Goal: Task Accomplishment & Management: Manage account settings

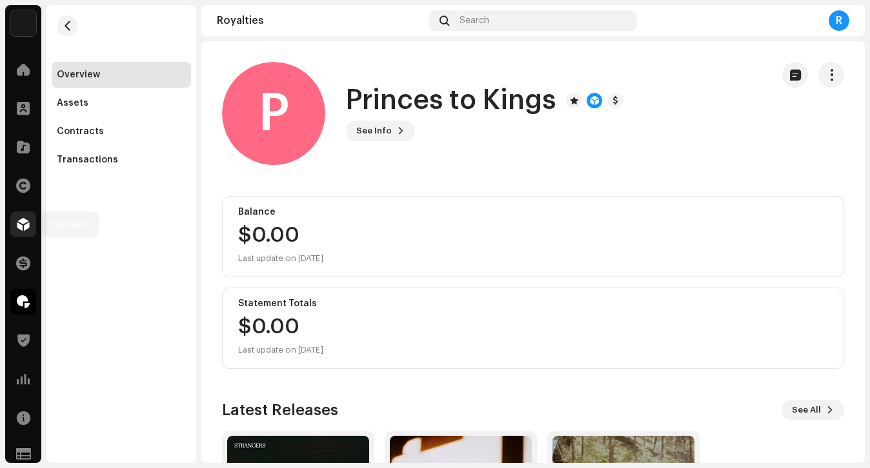
click at [21, 235] on div at bounding box center [23, 225] width 26 height 26
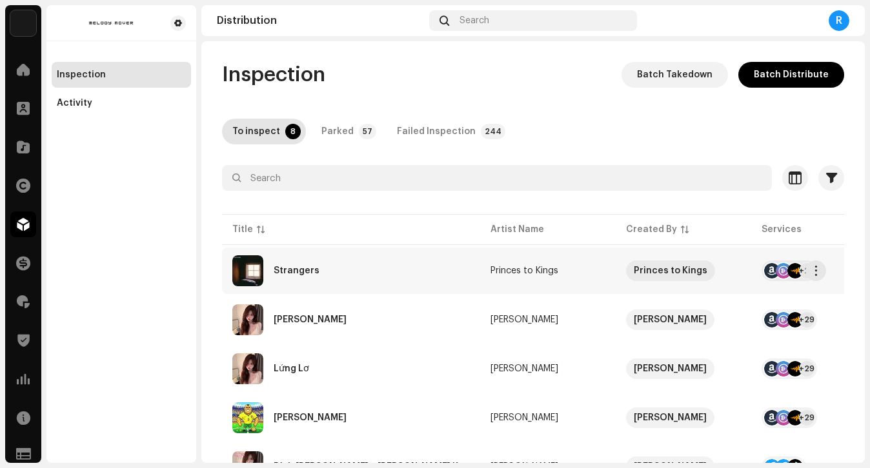
click at [357, 277] on div "Strangers" at bounding box center [350, 270] width 237 height 31
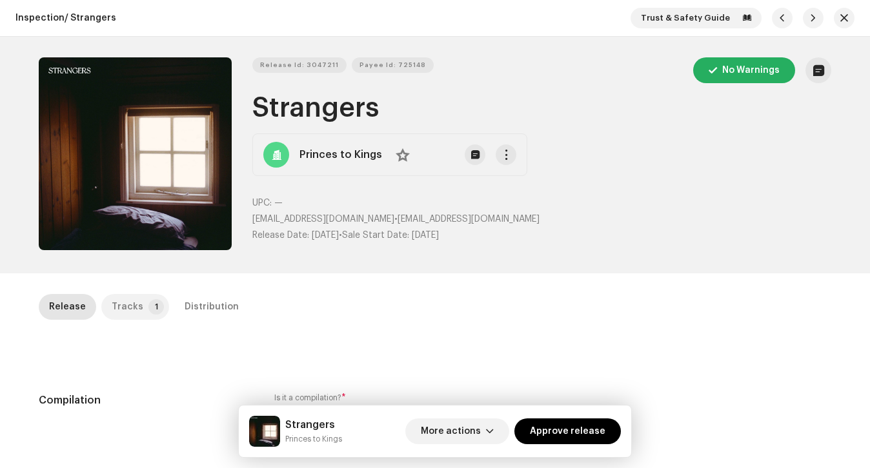
click at [121, 312] on div "Tracks" at bounding box center [128, 307] width 32 height 26
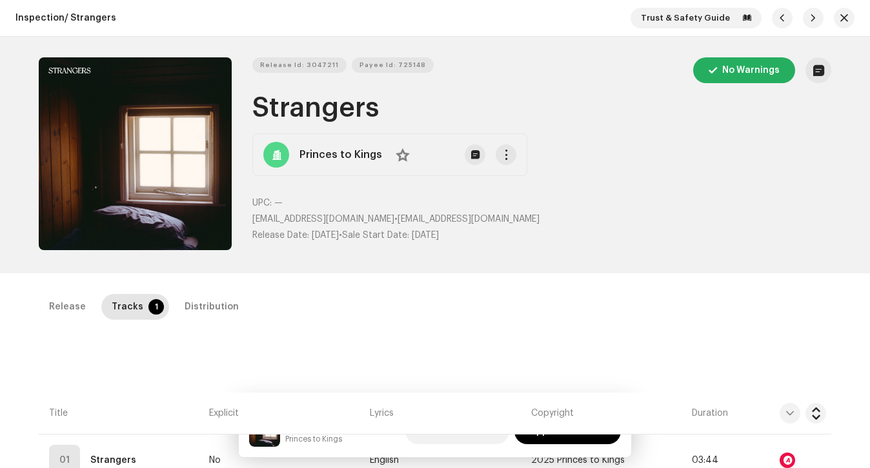
scroll to position [90, 0]
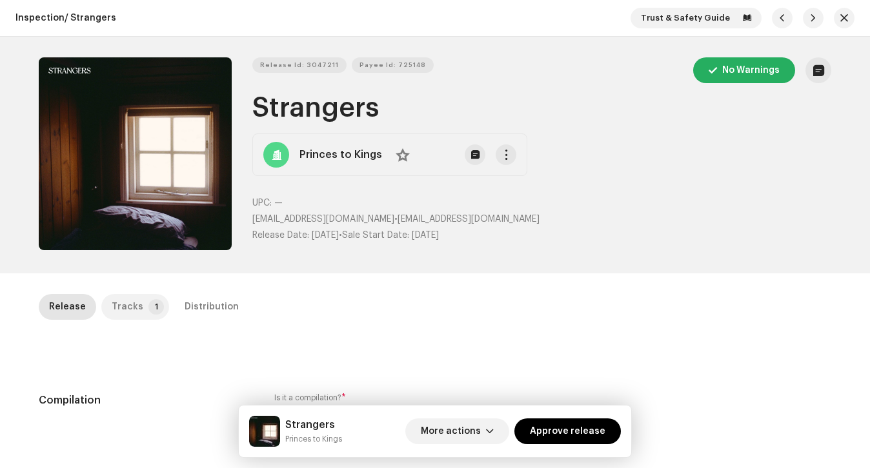
click at [148, 303] on p-badge "1" at bounding box center [155, 306] width 15 height 15
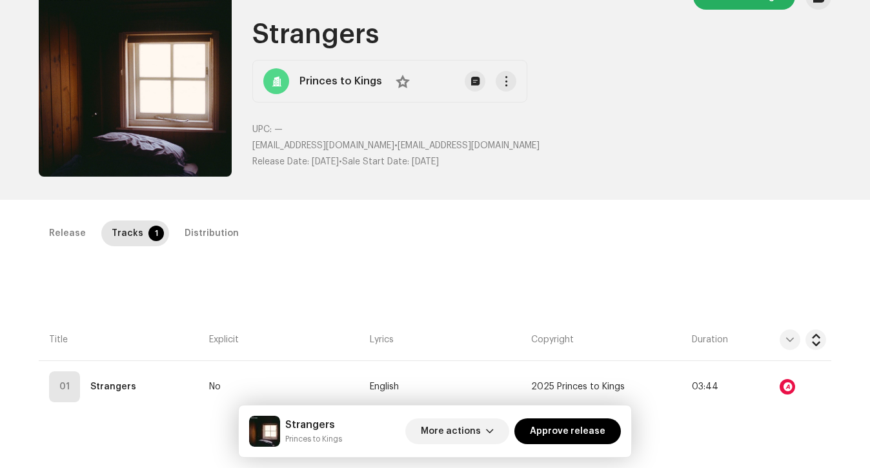
scroll to position [84, 0]
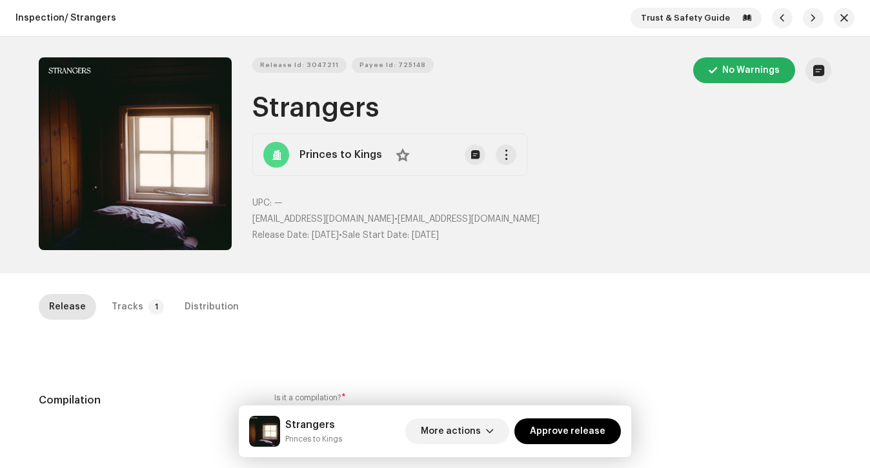
scroll to position [299, 0]
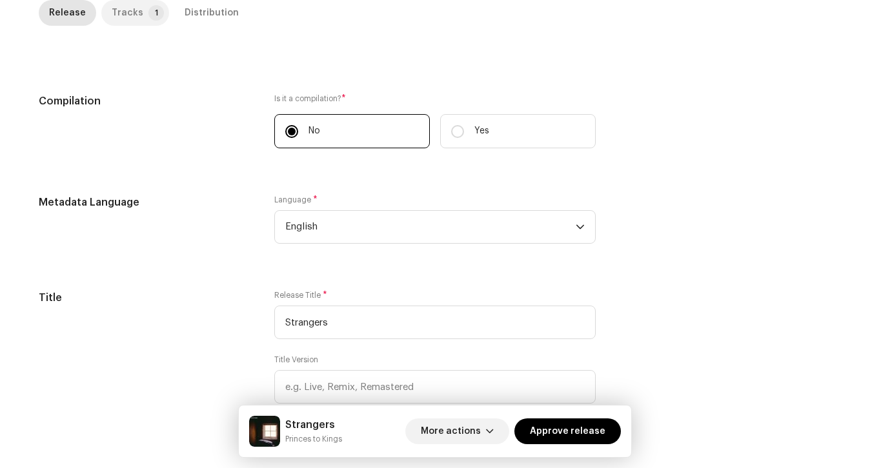
click at [115, 25] on div "Tracks" at bounding box center [128, 13] width 32 height 26
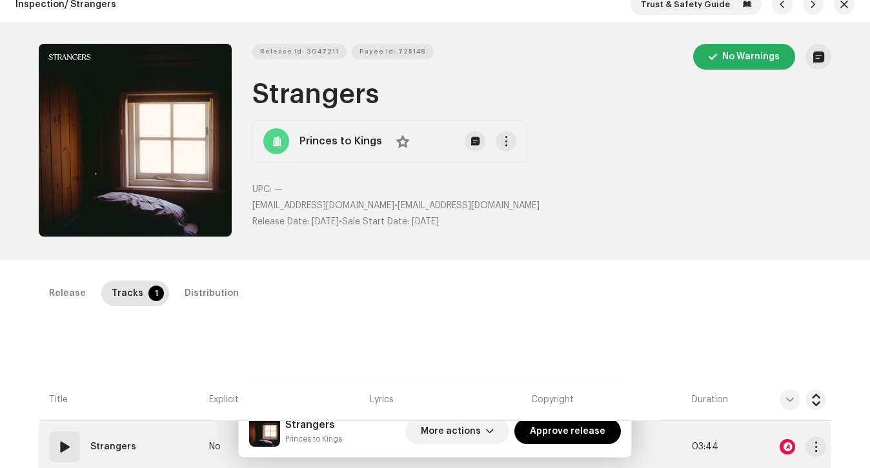
scroll to position [0, 0]
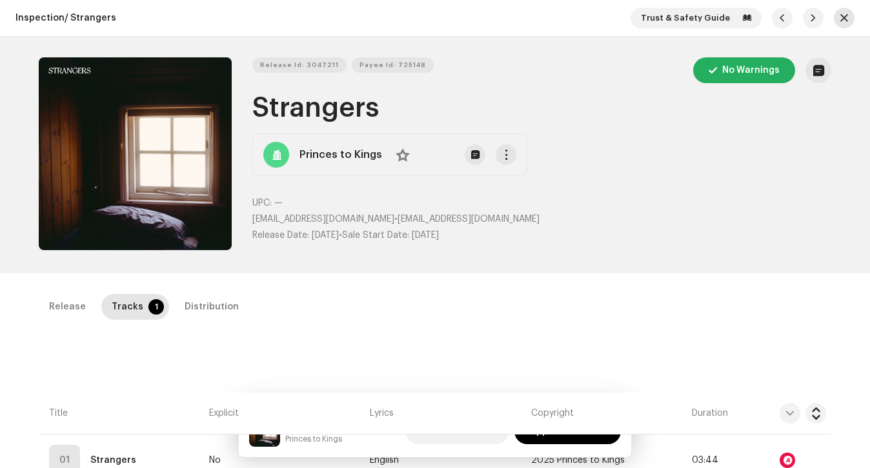
click at [840, 17] on span "button" at bounding box center [844, 18] width 8 height 10
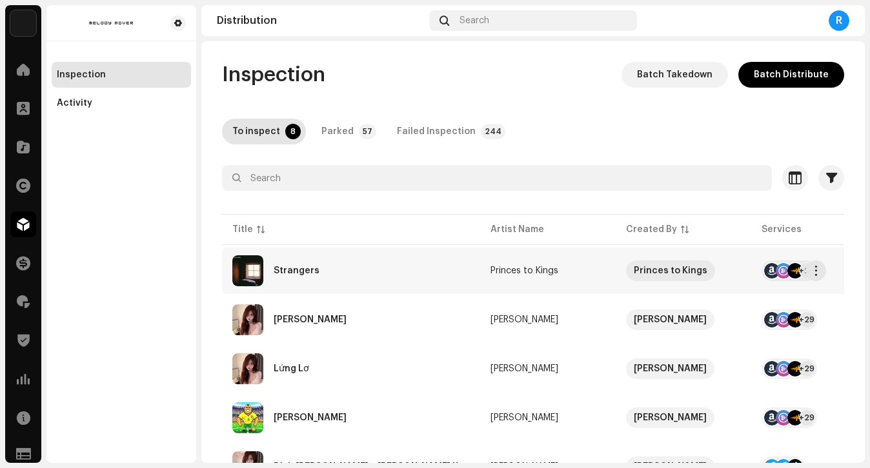
click at [346, 283] on div "Strangers" at bounding box center [350, 270] width 237 height 31
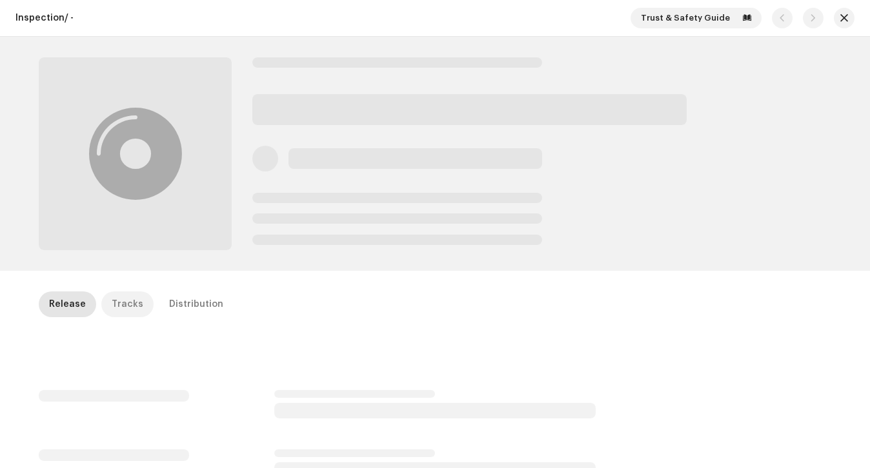
click at [134, 308] on p-tab "Tracks" at bounding box center [127, 305] width 52 height 26
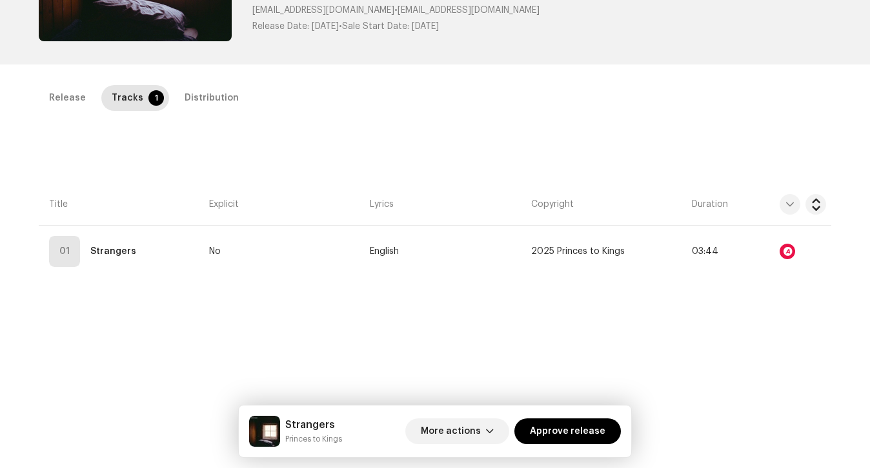
scroll to position [211, 0]
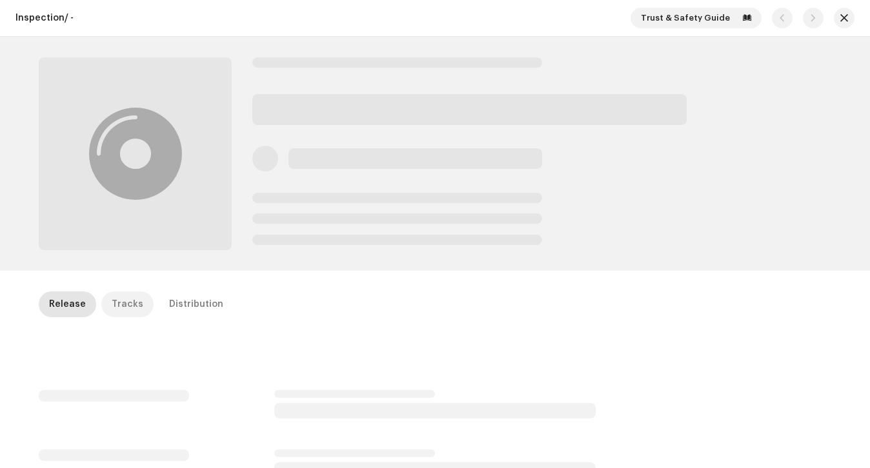
click at [122, 301] on div "Tracks" at bounding box center [128, 305] width 32 height 26
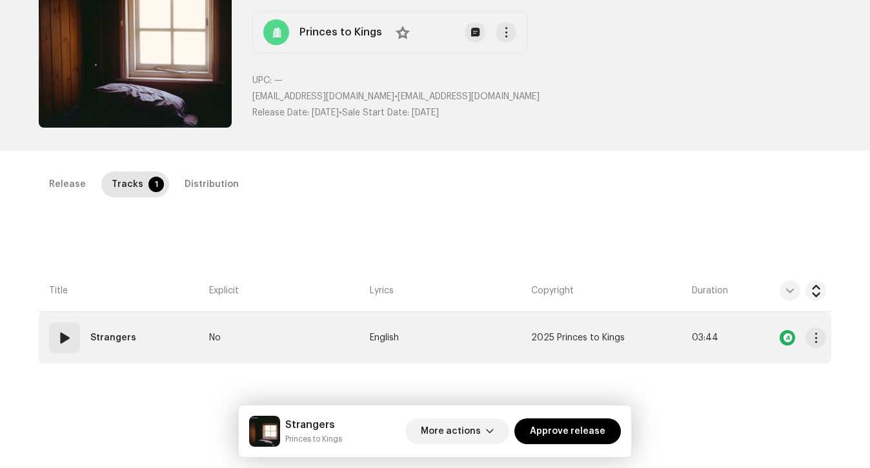
scroll to position [122, 0]
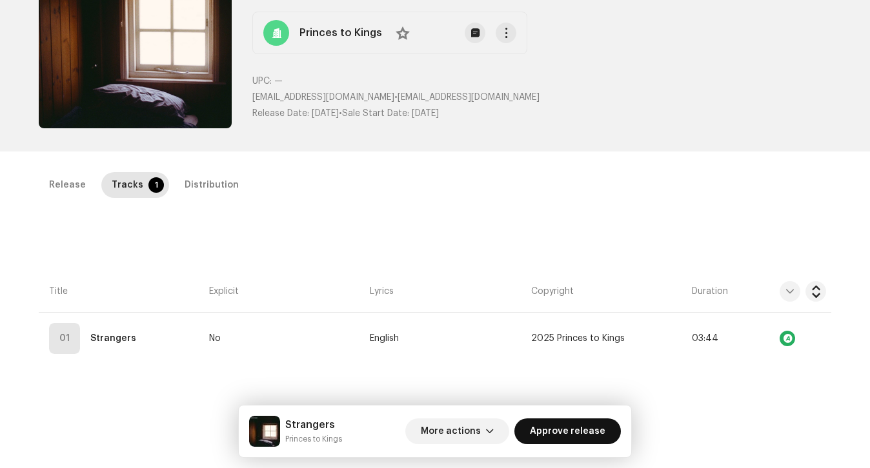
click at [566, 432] on span "Approve release" at bounding box center [567, 432] width 75 height 26
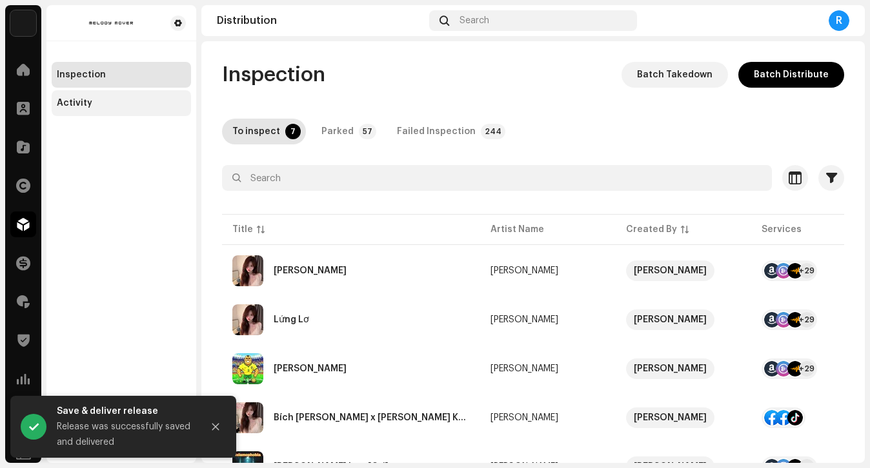
click at [159, 97] on div "Activity" at bounding box center [121, 103] width 139 height 26
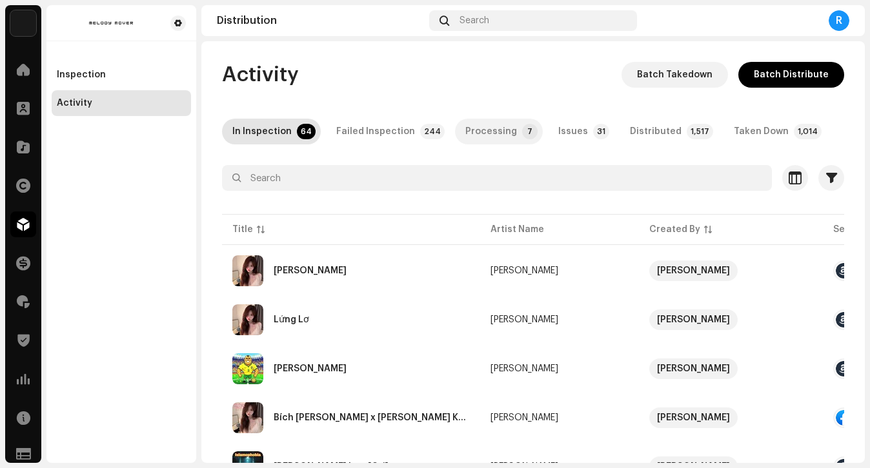
click at [488, 122] on div "Processing" at bounding box center [491, 132] width 52 height 26
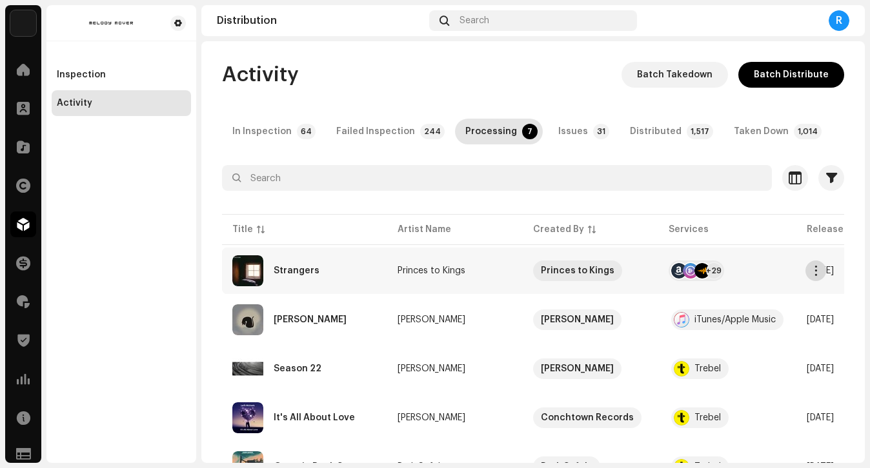
click at [817, 272] on span "button" at bounding box center [816, 271] width 10 height 10
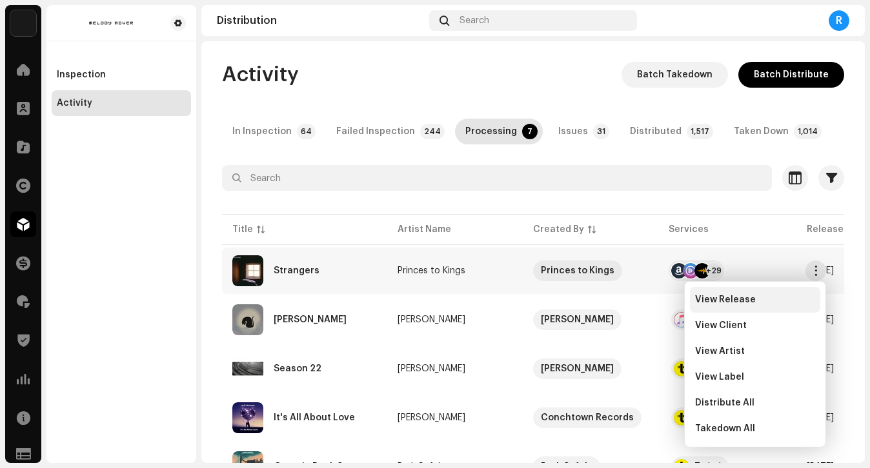
click at [716, 305] on div "View Release" at bounding box center [755, 300] width 130 height 26
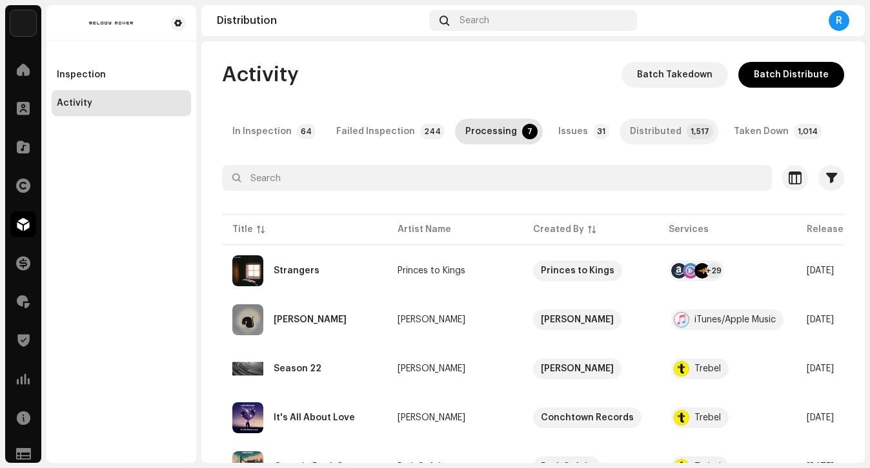
click at [686, 139] on p-badge "1,517" at bounding box center [699, 131] width 26 height 15
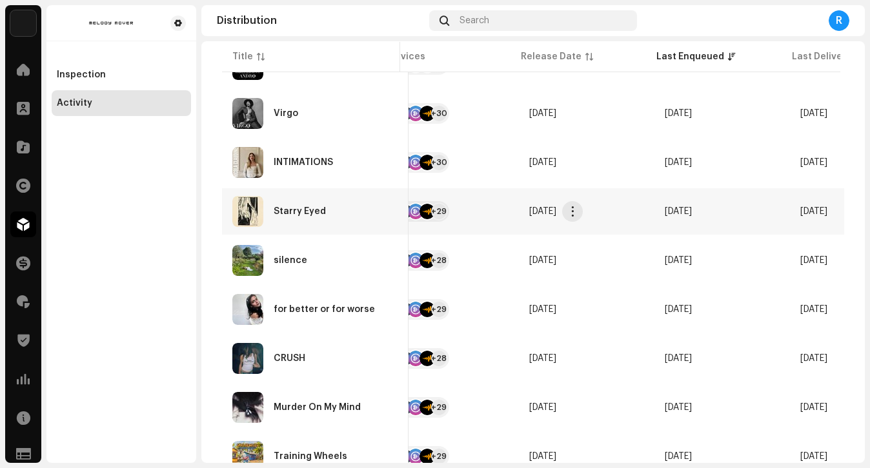
scroll to position [0, 419]
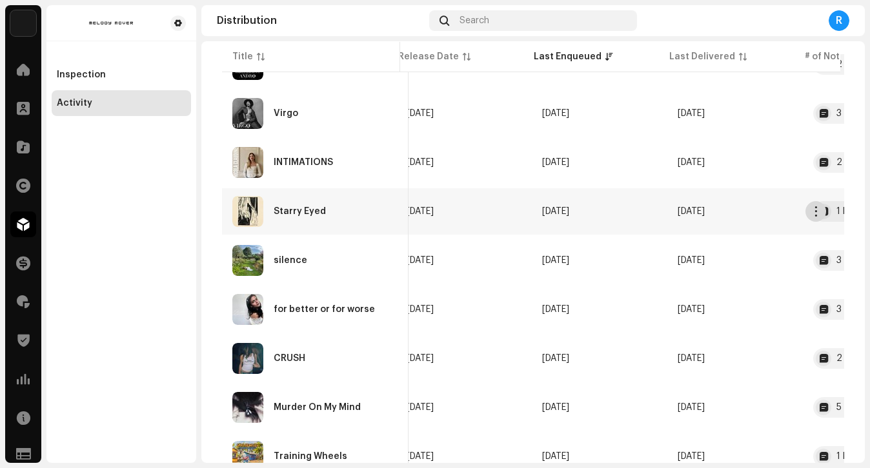
click at [817, 208] on span "button" at bounding box center [816, 211] width 10 height 10
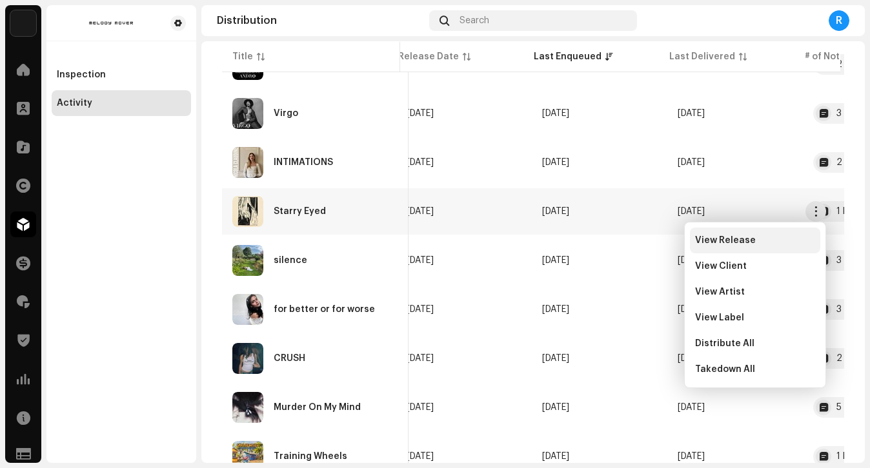
click at [749, 233] on div "View Release" at bounding box center [755, 241] width 130 height 26
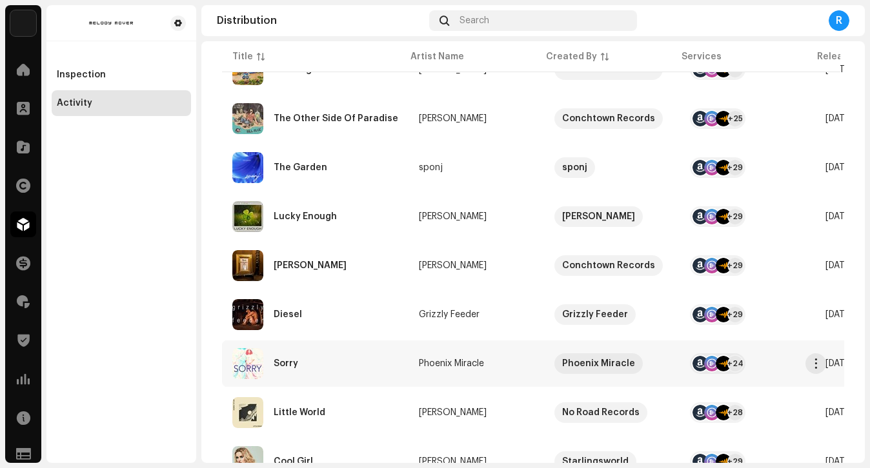
scroll to position [0, 0]
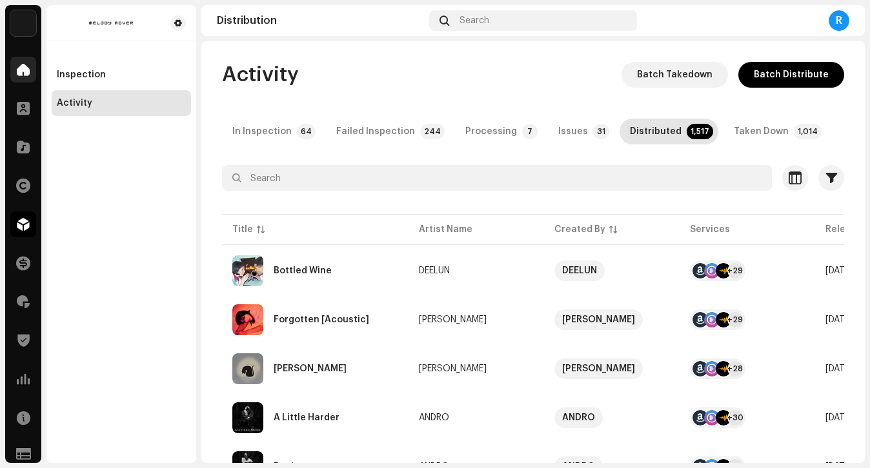
click at [25, 81] on div at bounding box center [23, 70] width 26 height 26
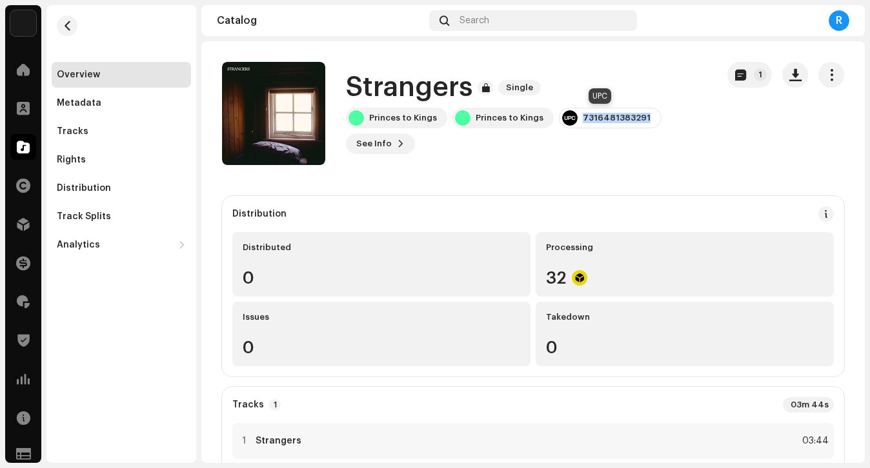
drag, startPoint x: 642, startPoint y: 119, endPoint x: 570, endPoint y: 119, distance: 72.3
click at [570, 119] on div "7316481383291" at bounding box center [610, 118] width 103 height 21
copy div "7316481383291"
click at [26, 219] on span at bounding box center [23, 224] width 13 height 10
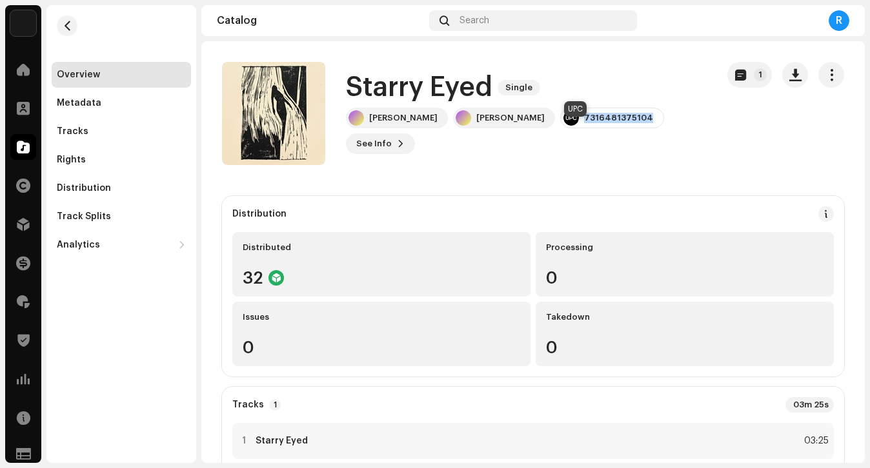
drag, startPoint x: 619, startPoint y: 130, endPoint x: 548, endPoint y: 130, distance: 71.6
click at [560, 128] on div "7316481375104" at bounding box center [612, 118] width 104 height 21
copy div "7316481375104"
